Goal: Task Accomplishment & Management: Manage account settings

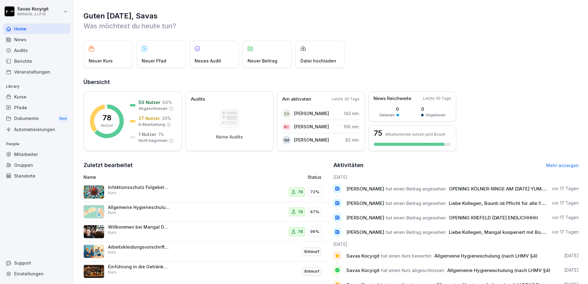
scroll to position [41, 0]
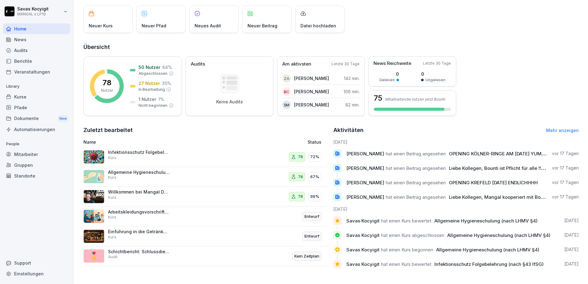
click at [16, 97] on div "Kurse" at bounding box center [36, 96] width 67 height 11
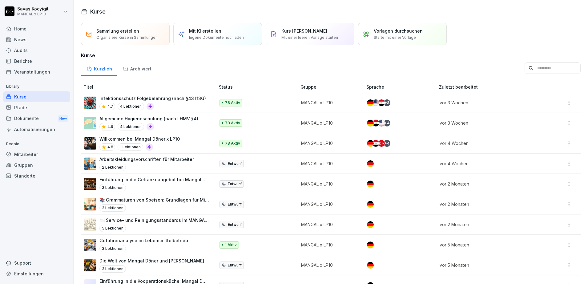
click at [196, 104] on div "4.7 4 Lektionen" at bounding box center [152, 106] width 106 height 7
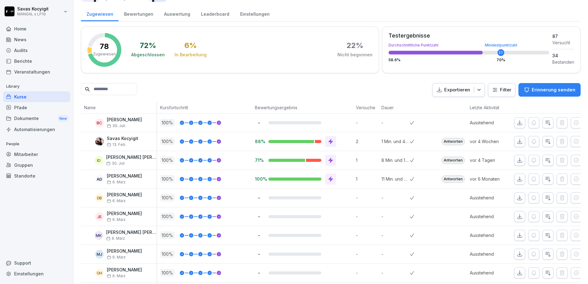
scroll to position [82, 0]
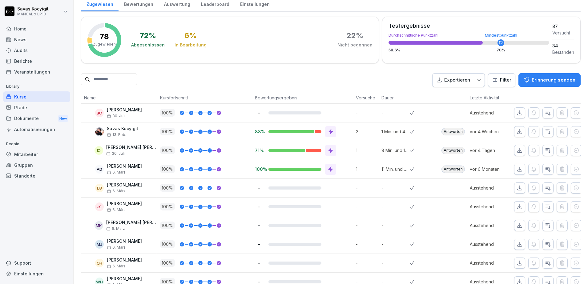
drag, startPoint x: 181, startPoint y: 169, endPoint x: 216, endPoint y: 173, distance: 34.6
click at [216, 173] on div "100 %" at bounding box center [204, 169] width 95 height 18
click at [28, 98] on div "Kurse" at bounding box center [36, 96] width 67 height 11
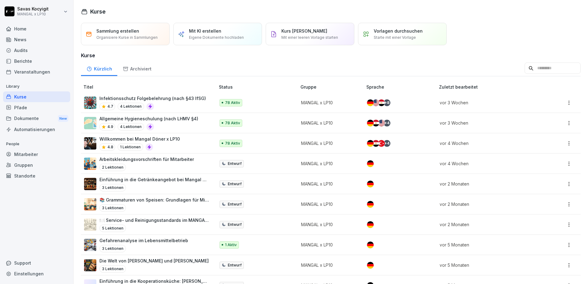
click at [179, 129] on div "4.9 4 Lektionen" at bounding box center [148, 126] width 99 height 7
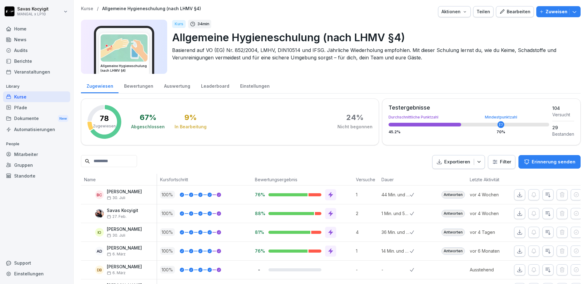
click at [37, 98] on div "Kurse" at bounding box center [36, 96] width 67 height 11
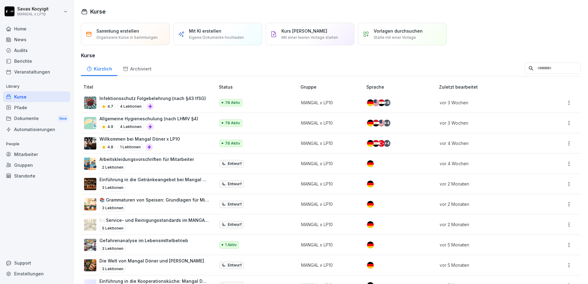
click at [176, 111] on td "Infektionsschutz Folgebelehrung (nach §43 IfSG) 4.7 4 Lektionen" at bounding box center [148, 103] width 135 height 20
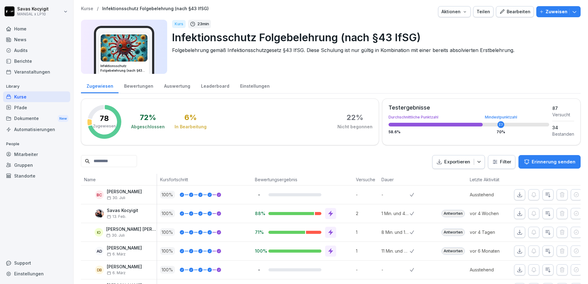
click at [107, 156] on input at bounding box center [109, 161] width 56 height 12
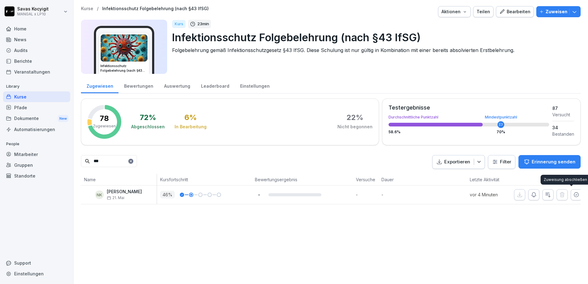
type input "***"
click at [573, 196] on icon "button" at bounding box center [576, 195] width 6 height 6
click at [35, 97] on div "Kurse" at bounding box center [36, 96] width 67 height 11
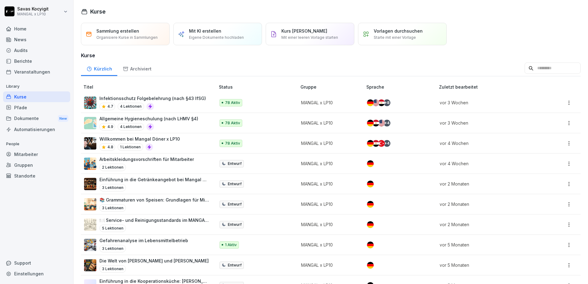
click at [163, 119] on p "Allgemeine Hygieneschulung (nach LHMV §4)" at bounding box center [148, 118] width 99 height 6
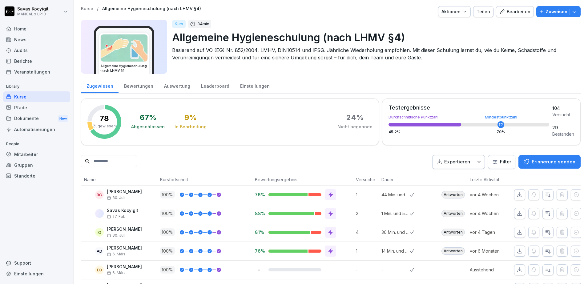
click at [128, 164] on input at bounding box center [109, 161] width 56 height 12
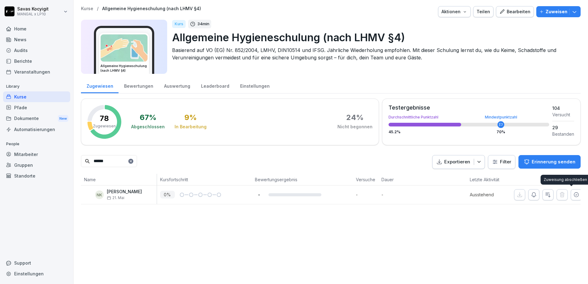
type input "******"
click at [574, 195] on icon "button" at bounding box center [576, 194] width 4 height 4
click at [346, 231] on div "Kurse / Allgemeine Hygieneschulung (nach LHMV §4) Aktionen Teilen Bearbeiten Zu…" at bounding box center [331, 142] width 514 height 284
click at [133, 162] on icon at bounding box center [131, 161] width 4 height 4
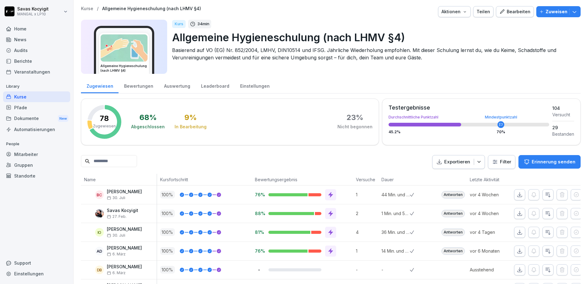
click at [21, 97] on div "Kurse" at bounding box center [36, 96] width 67 height 11
